Goal: Find specific page/section: Find specific page/section

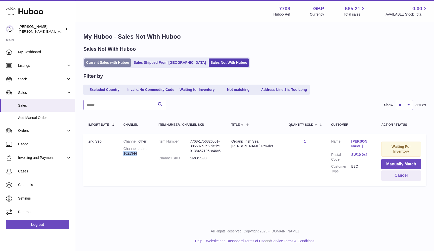
click at [95, 61] on link "Current Sales with Huboo" at bounding box center [107, 62] width 46 height 8
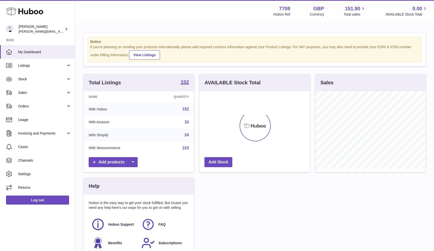
scroll to position [78, 110]
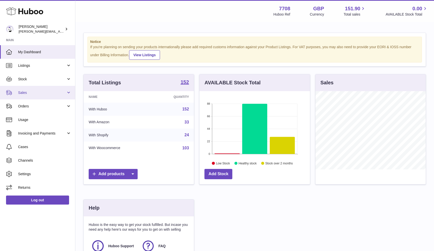
click at [23, 92] on span "Sales" at bounding box center [42, 92] width 48 height 5
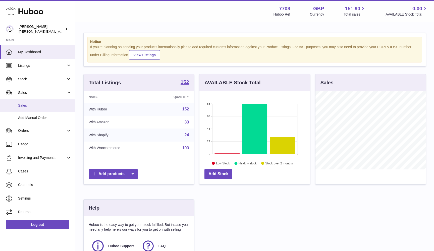
click at [28, 106] on span "Sales" at bounding box center [44, 105] width 53 height 5
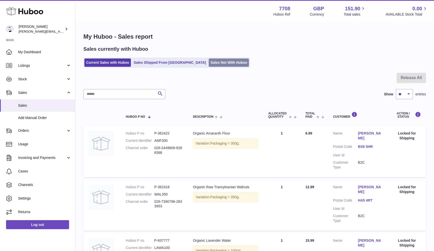
click at [214, 63] on link "Sales Not With Huboo" at bounding box center [229, 62] width 40 height 8
